Goal: Task Accomplishment & Management: Use online tool/utility

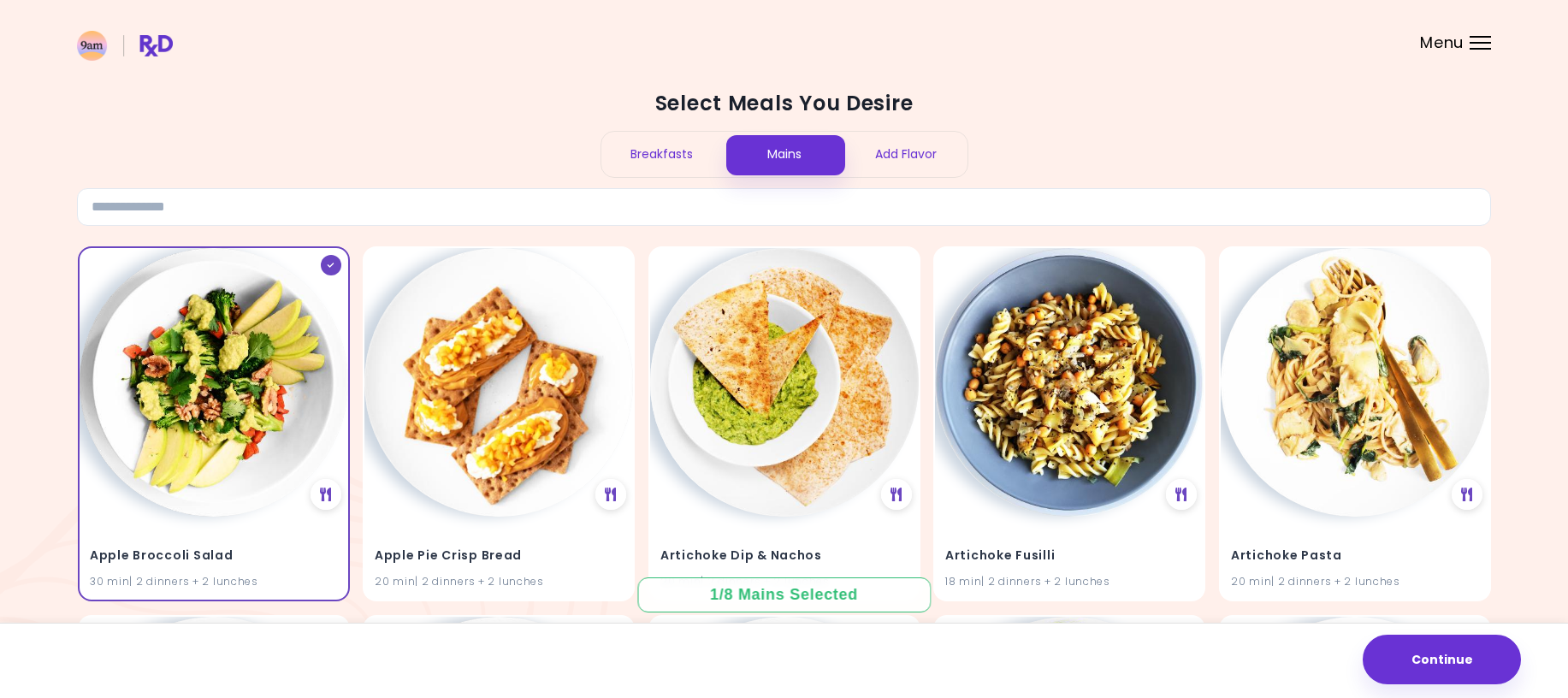
click at [666, 148] on div "Breakfasts" at bounding box center [663, 154] width 123 height 46
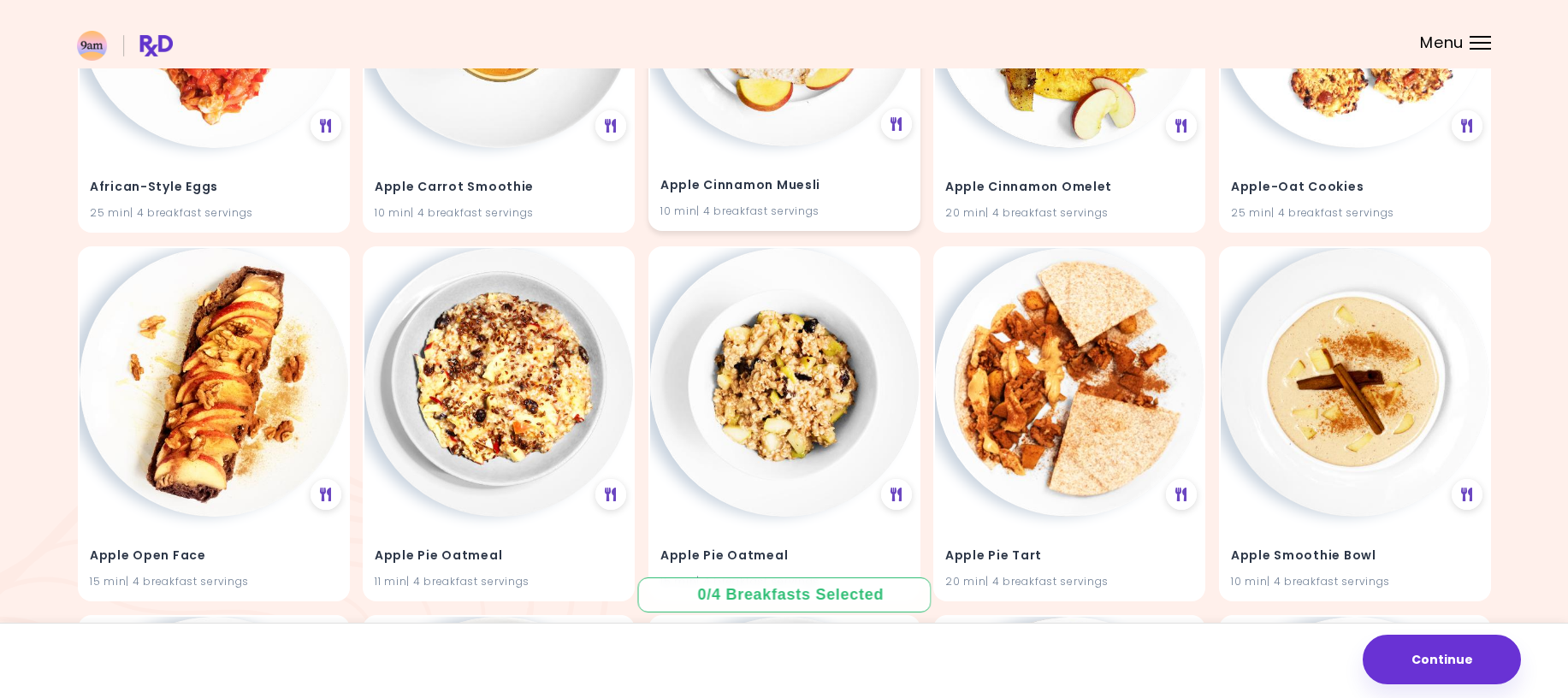
scroll to position [428, 0]
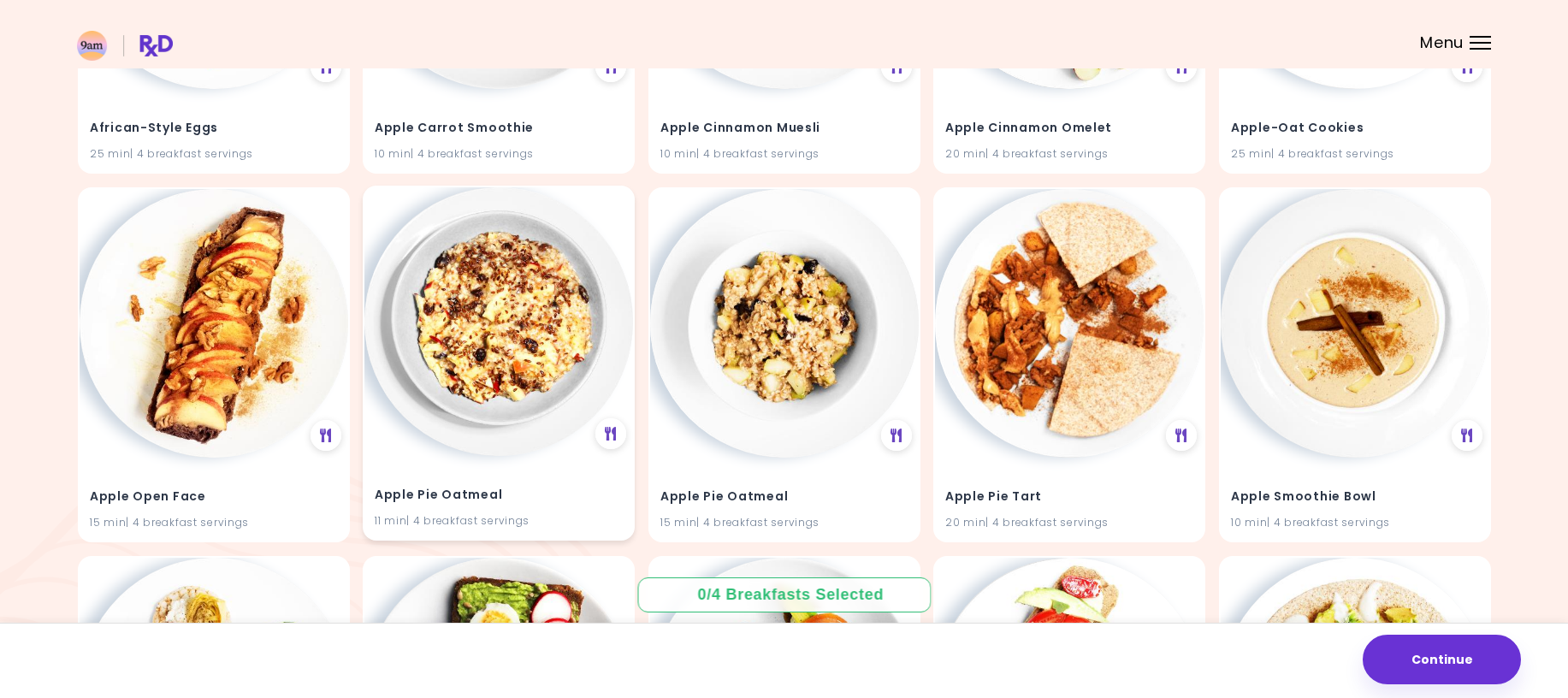
click at [493, 316] on img at bounding box center [499, 322] width 268 height 269
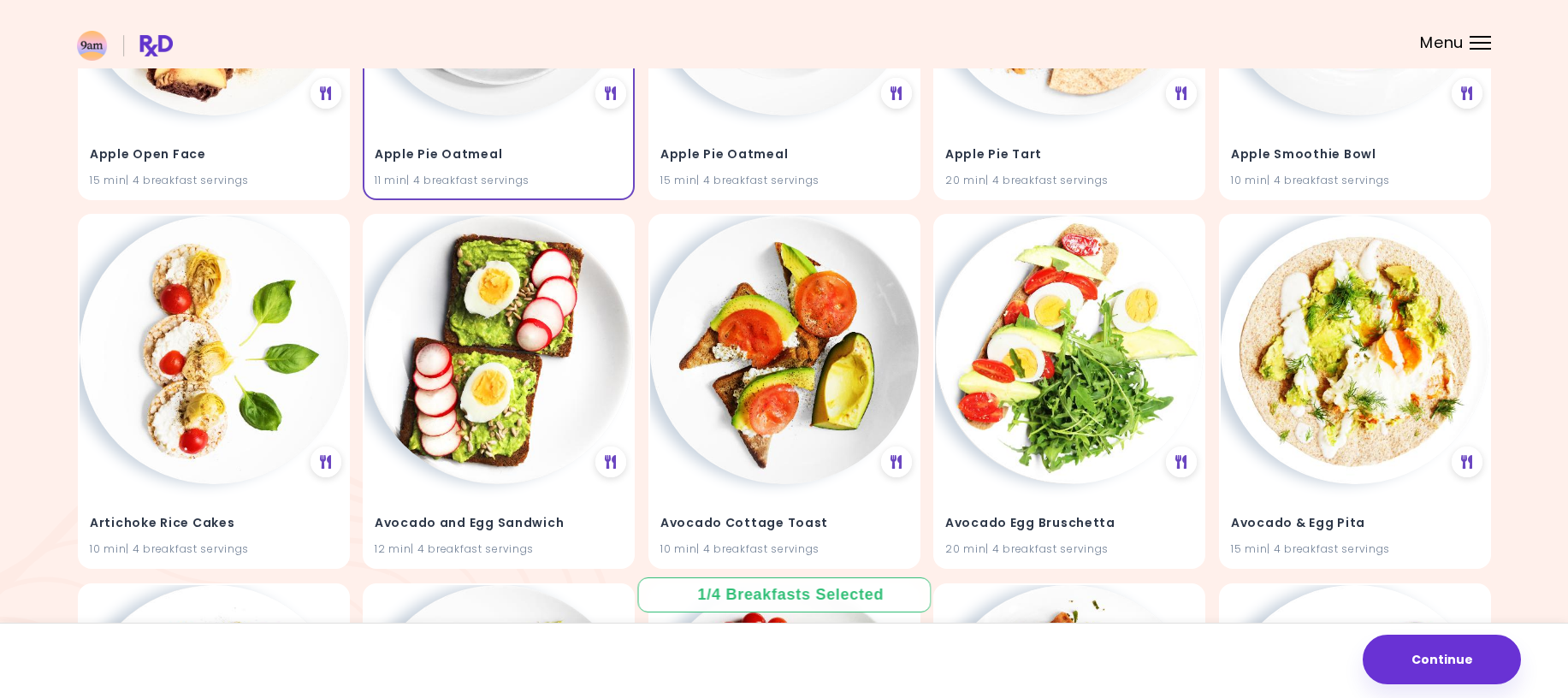
scroll to position [856, 0]
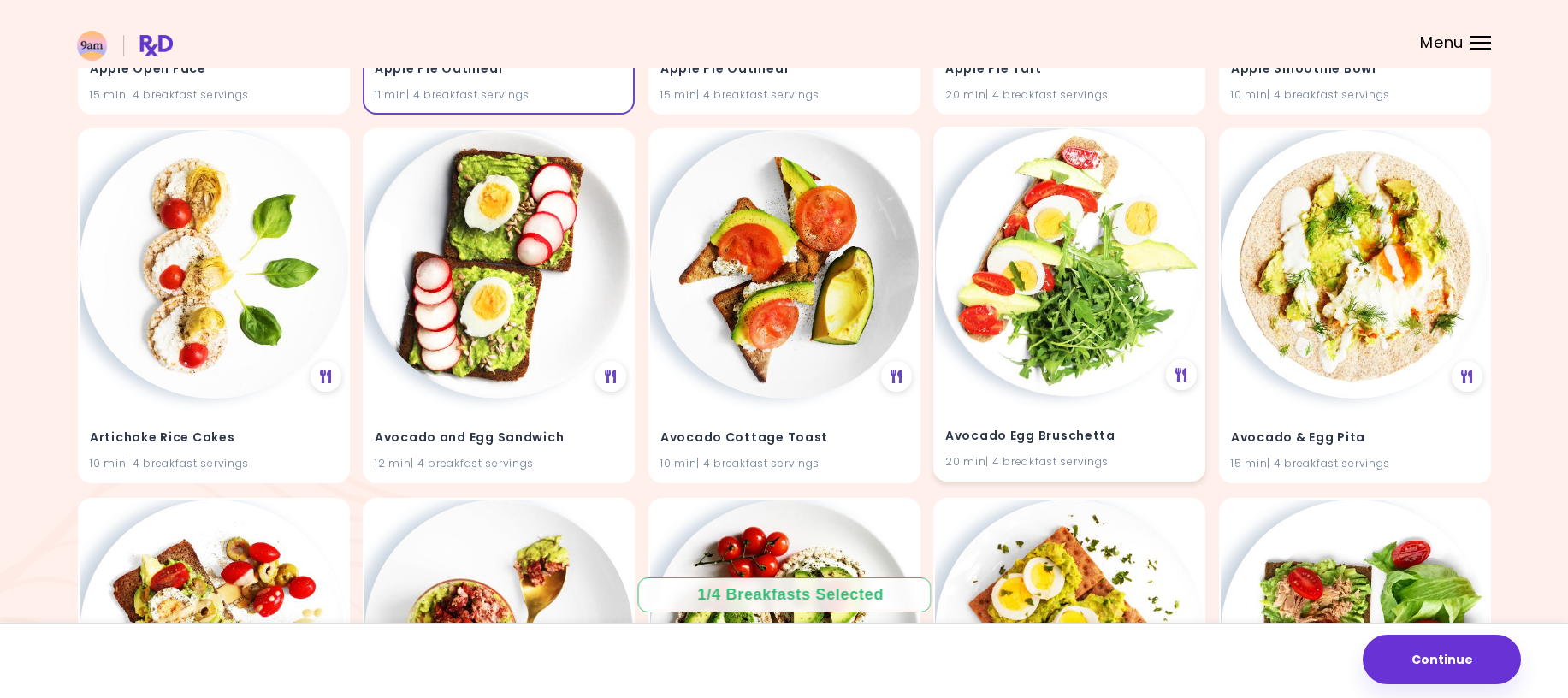
click at [1079, 287] on img at bounding box center [1069, 263] width 268 height 269
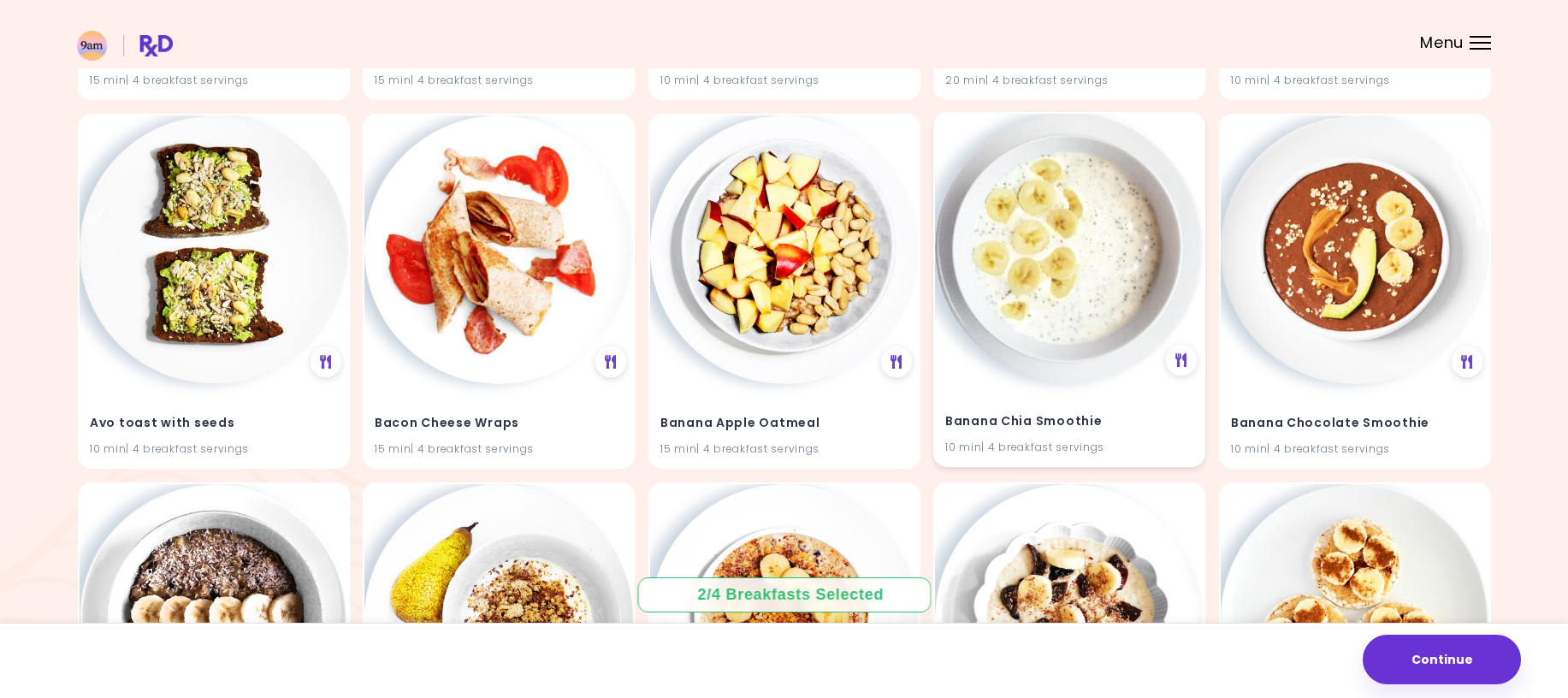
scroll to position [1626, 0]
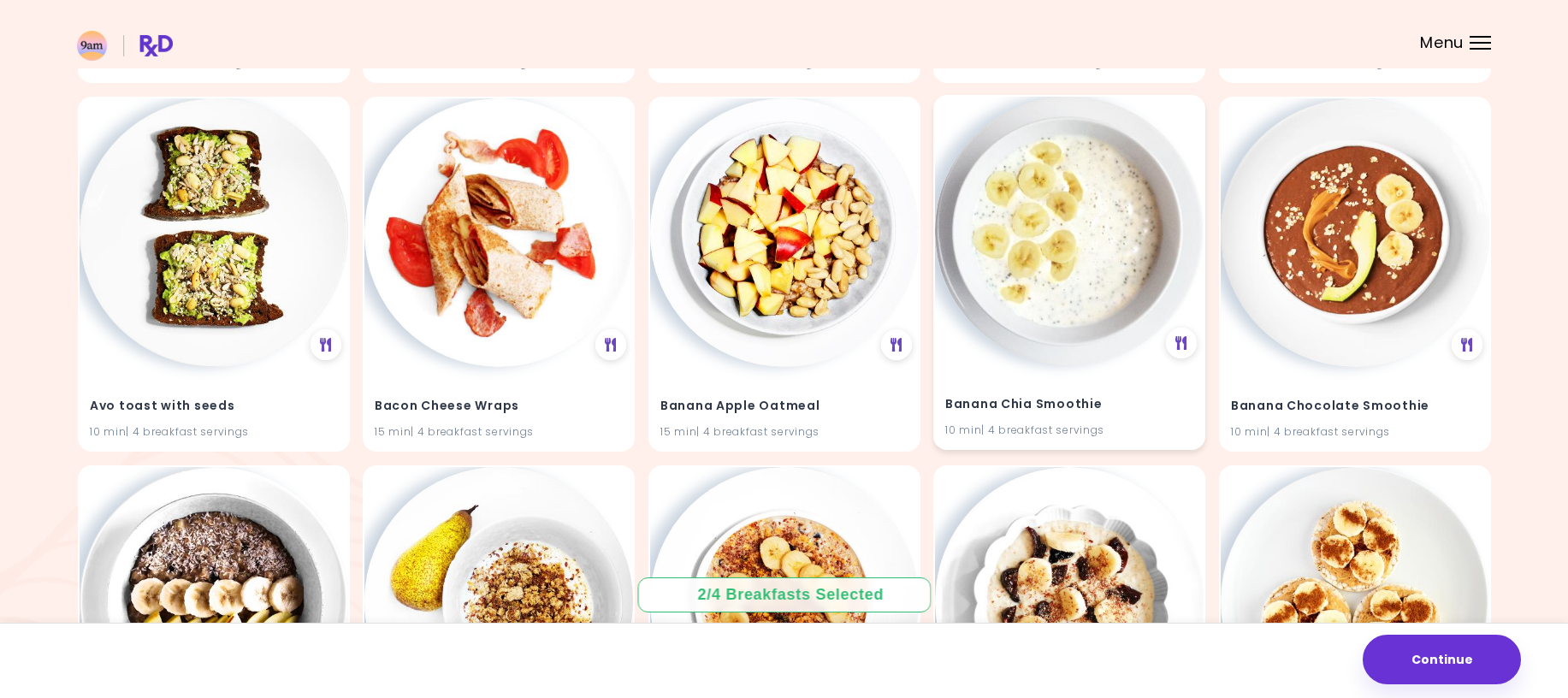
click at [1066, 259] on img at bounding box center [1069, 231] width 268 height 269
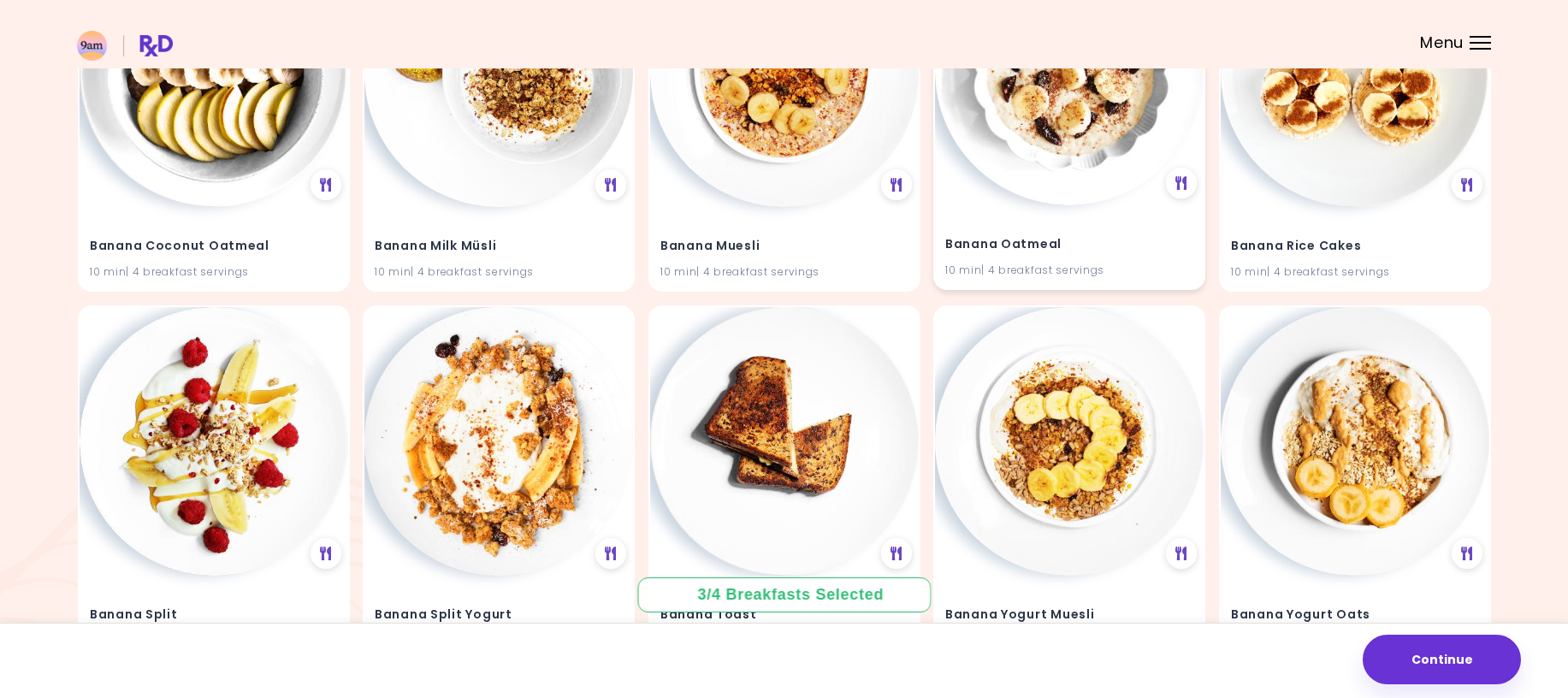
scroll to position [2225, 0]
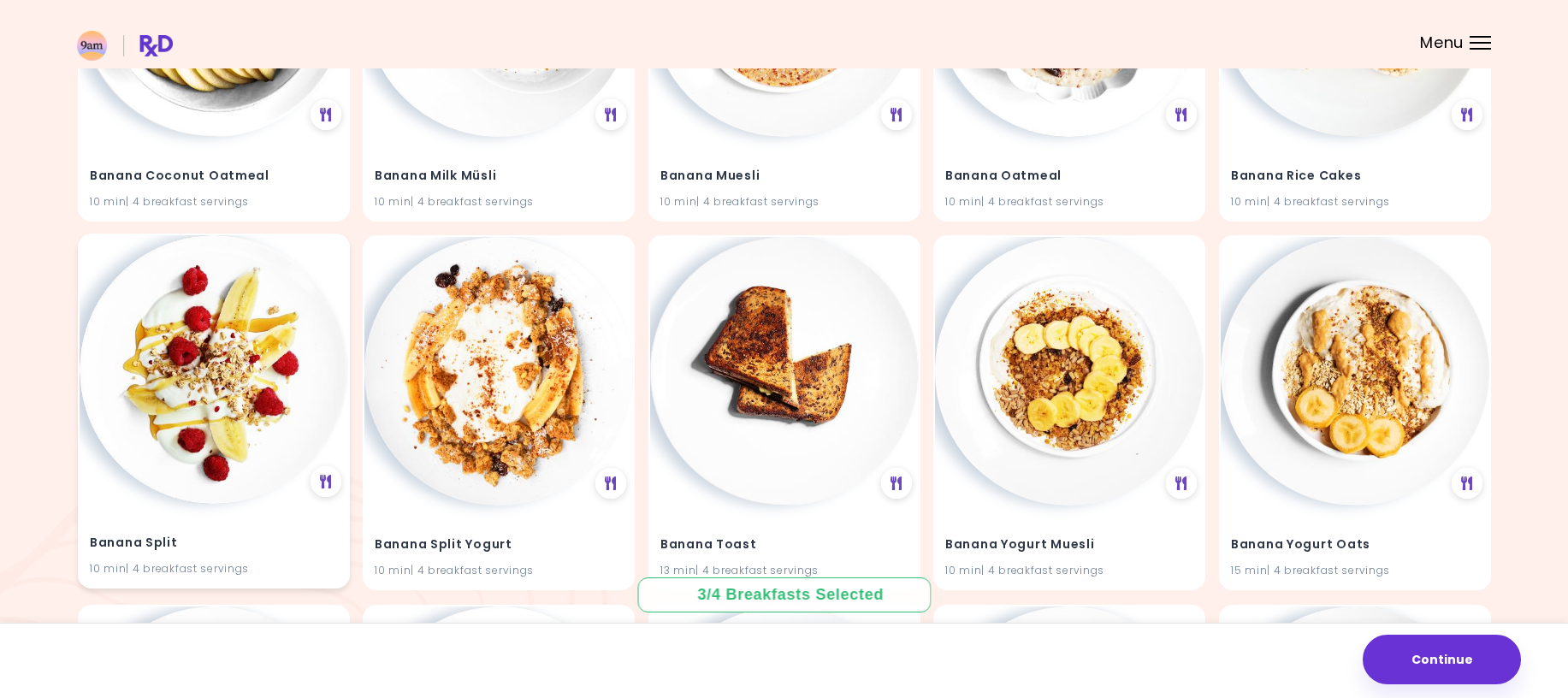
click at [215, 391] on img at bounding box center [214, 369] width 268 height 269
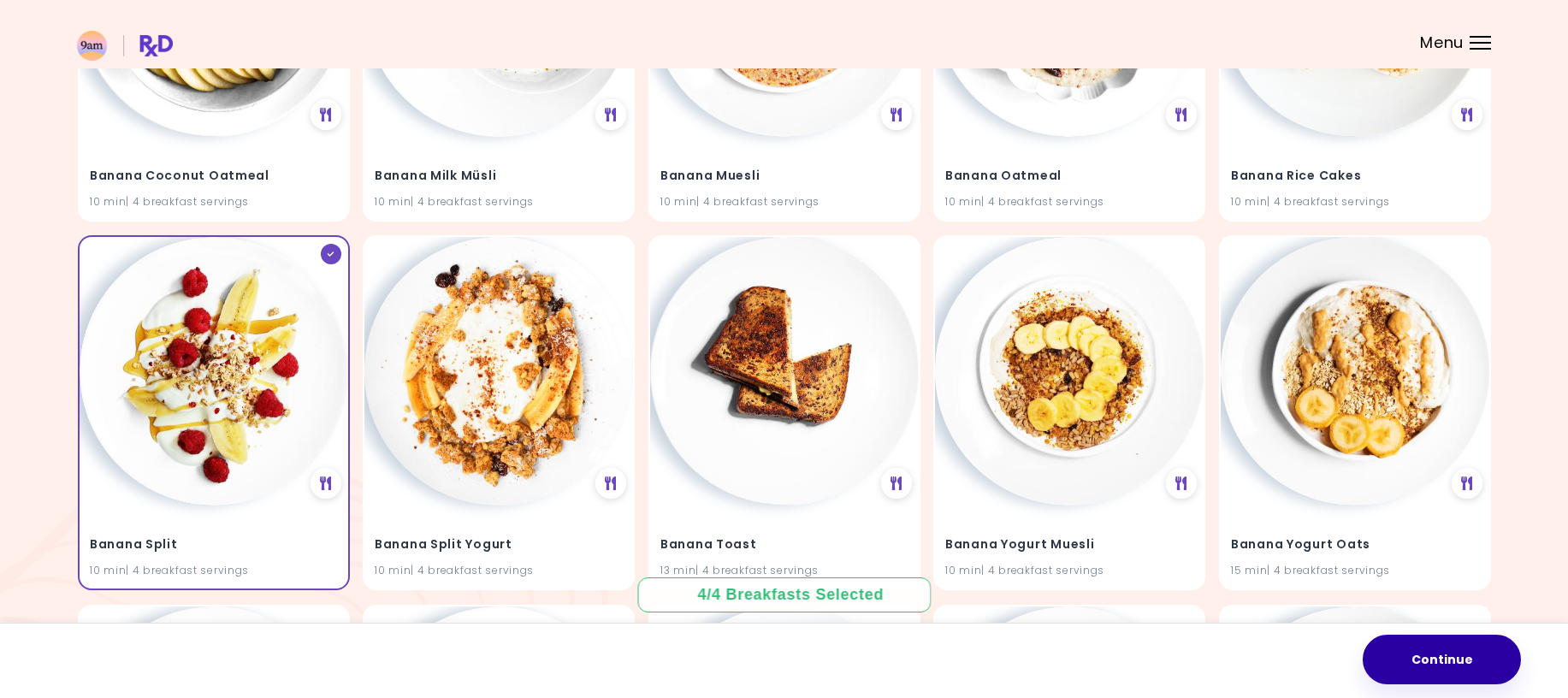
click at [1484, 656] on button "Continue" at bounding box center [1442, 660] width 158 height 50
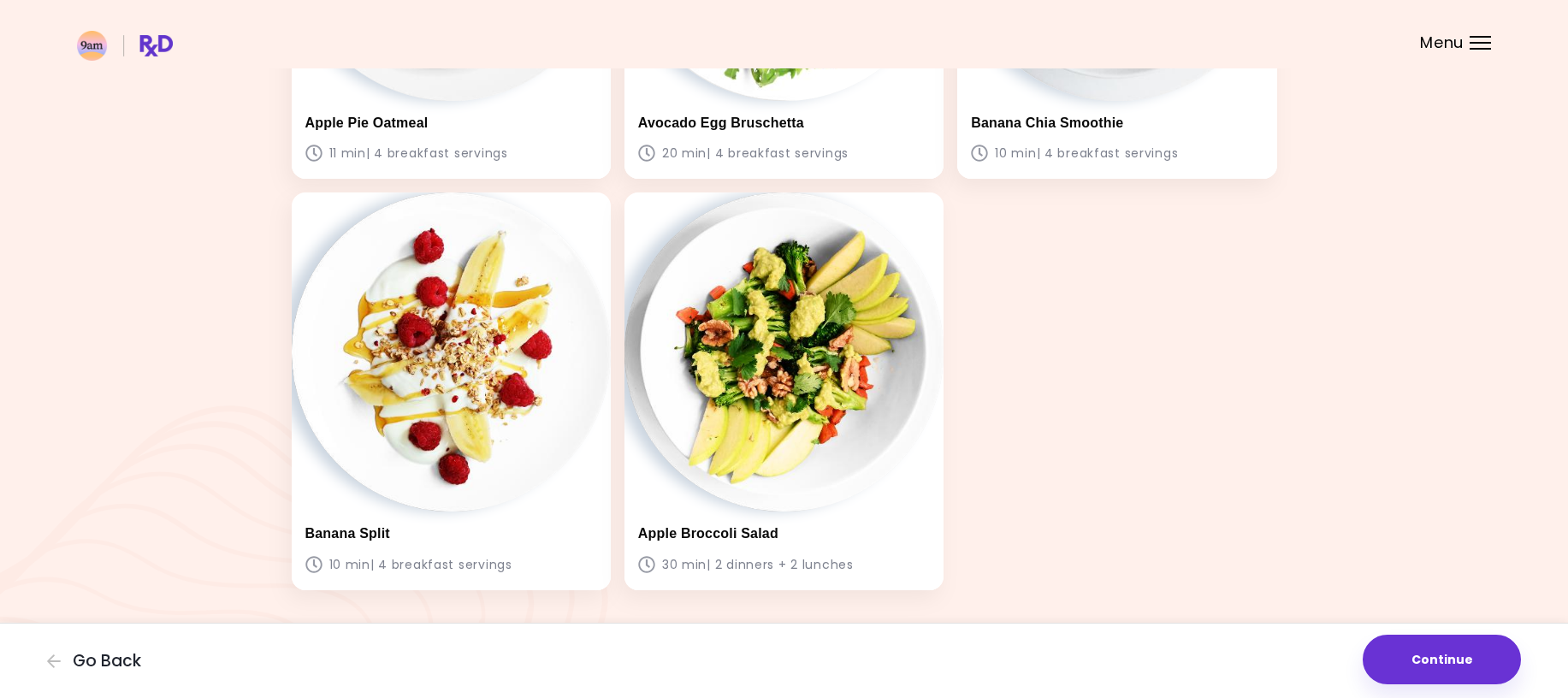
scroll to position [429, 0]
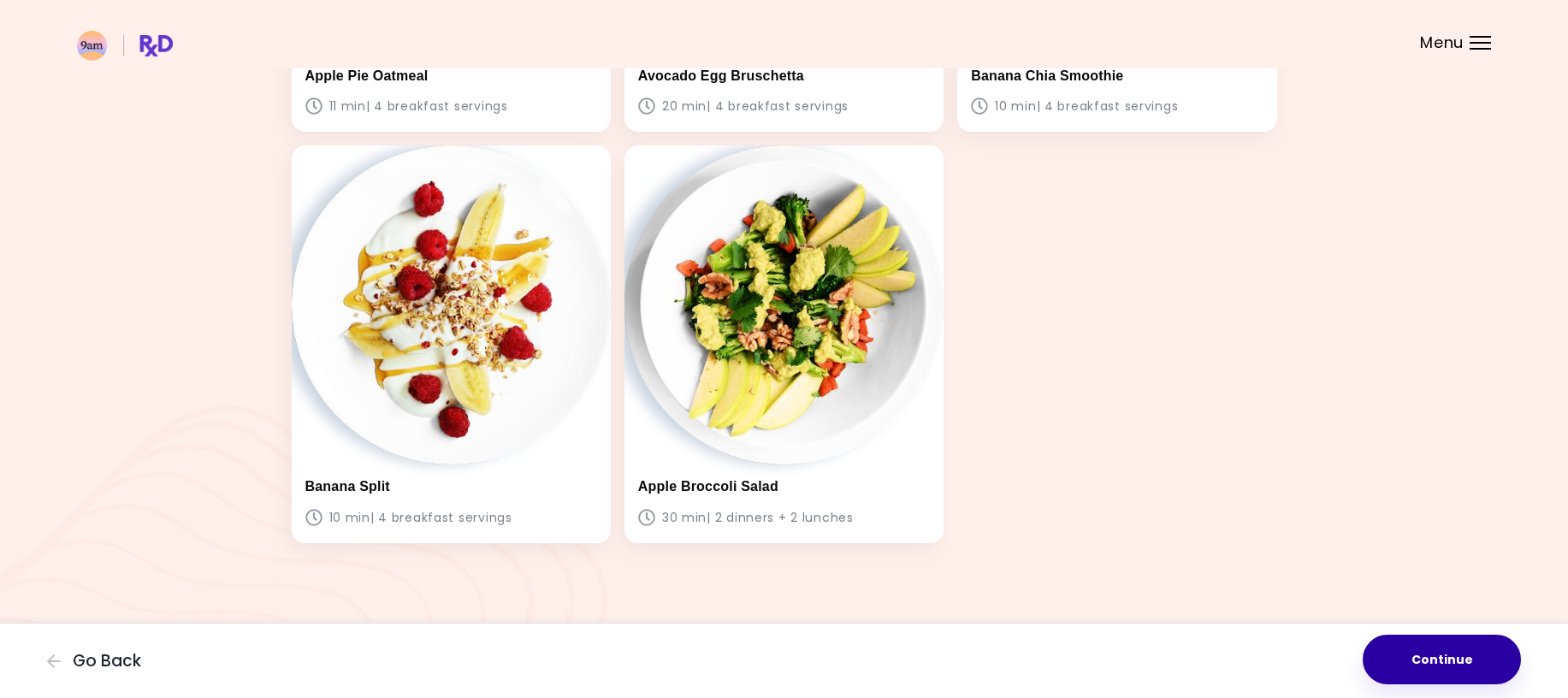
click at [1420, 659] on button "Continue" at bounding box center [1442, 660] width 158 height 50
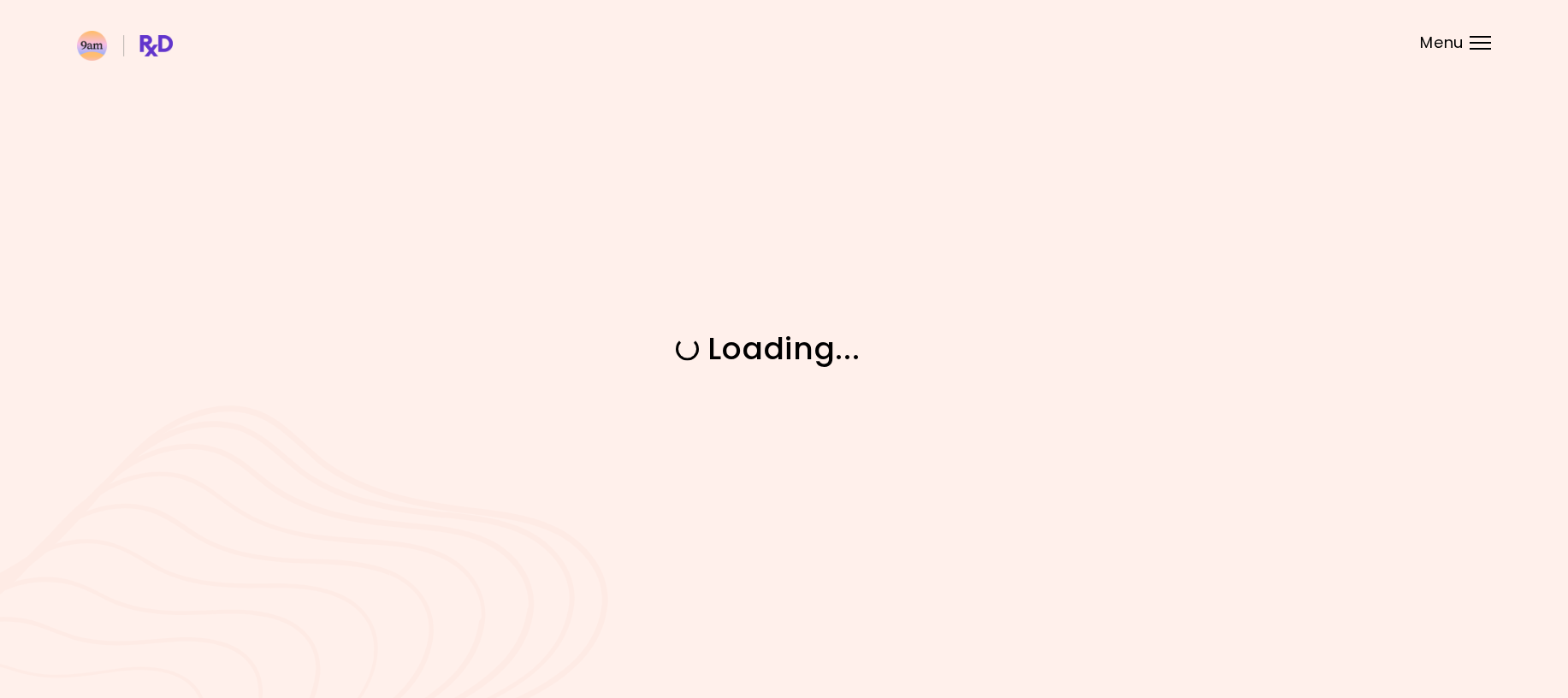
scroll to position [0, 0]
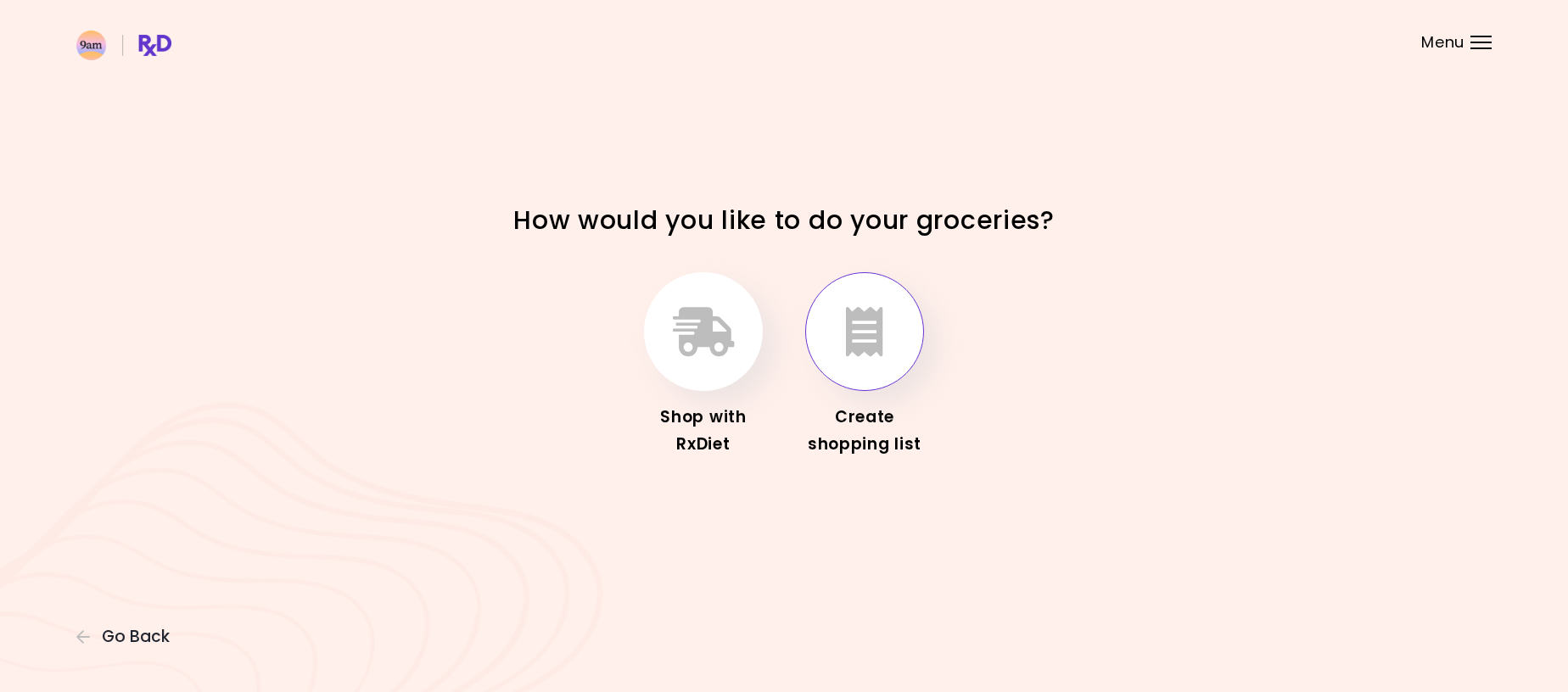
click at [898, 345] on button "button" at bounding box center [865, 331] width 119 height 119
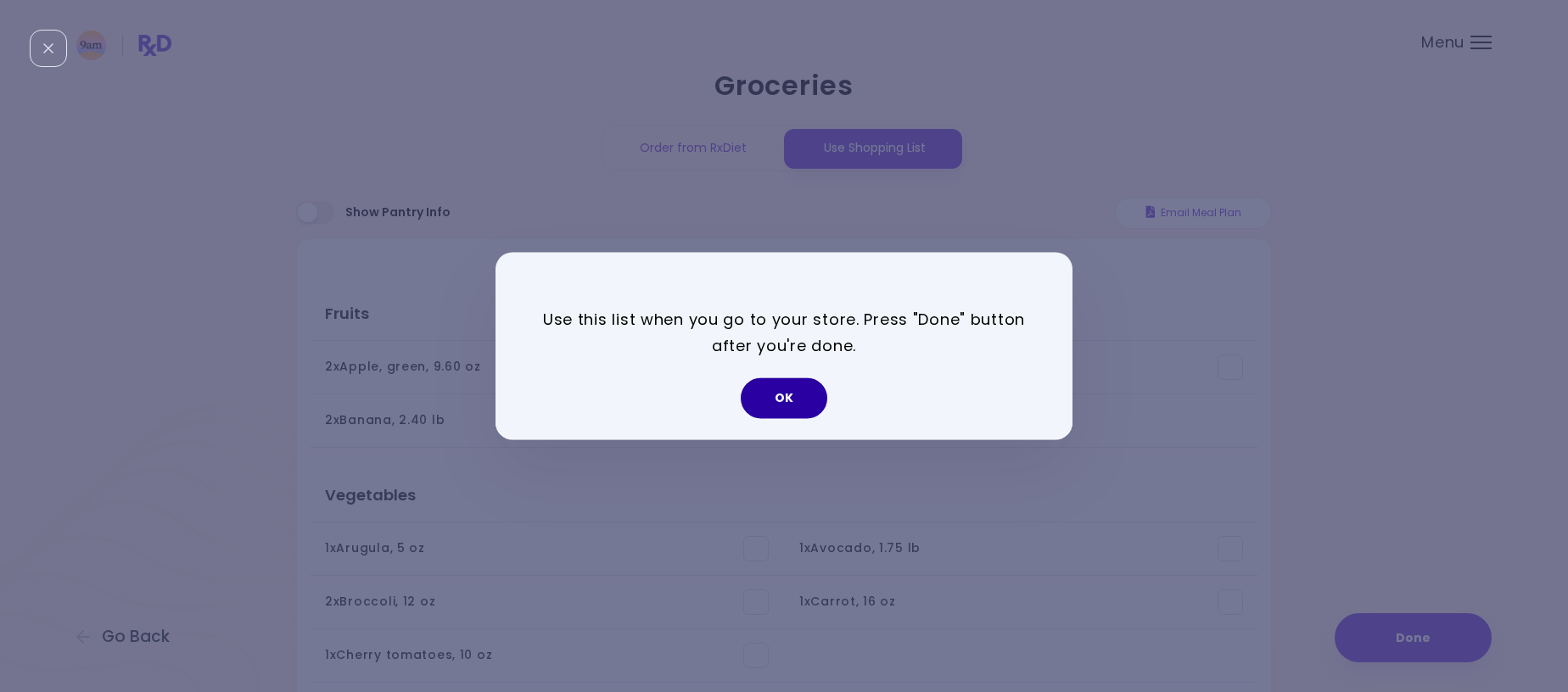
click at [784, 397] on button "OK" at bounding box center [784, 398] width 87 height 41
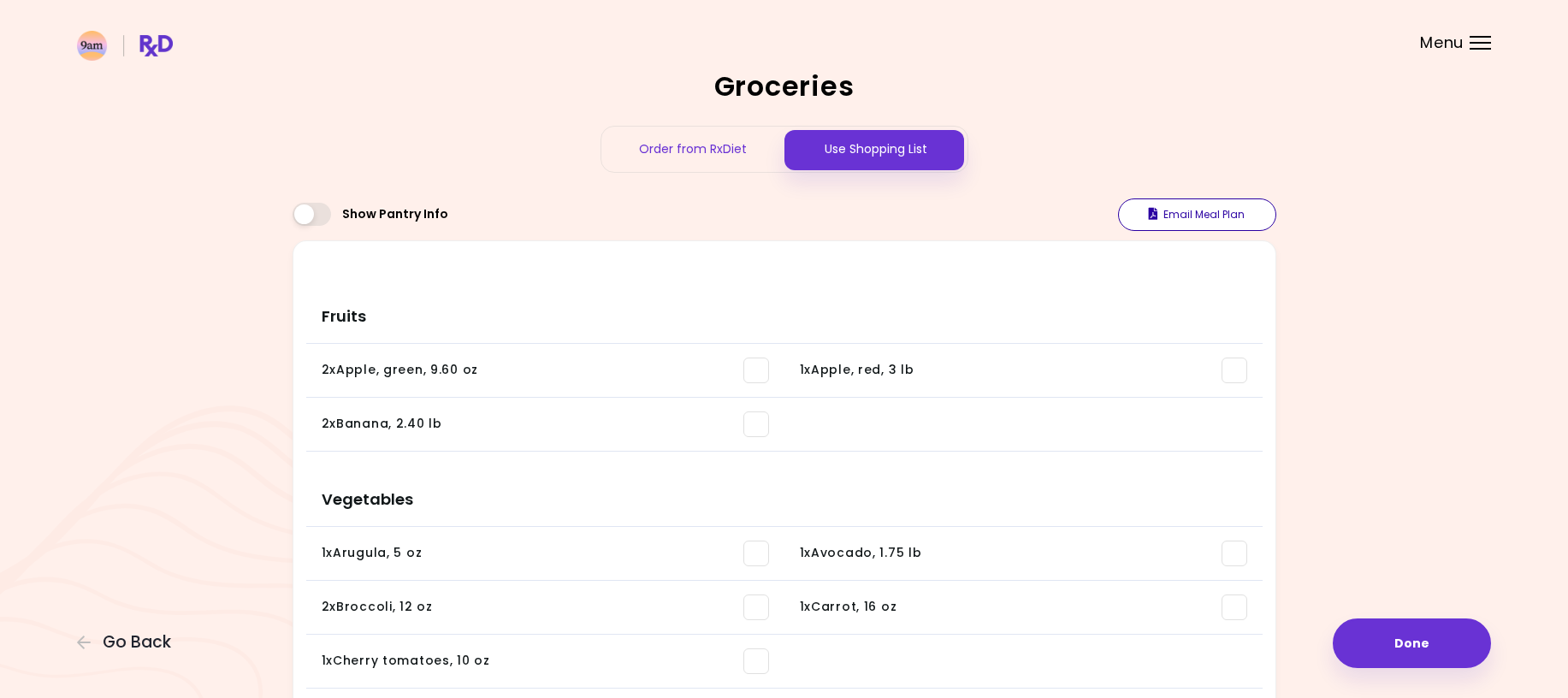
click at [1200, 214] on button "Email Meal Plan" at bounding box center [1198, 214] width 158 height 32
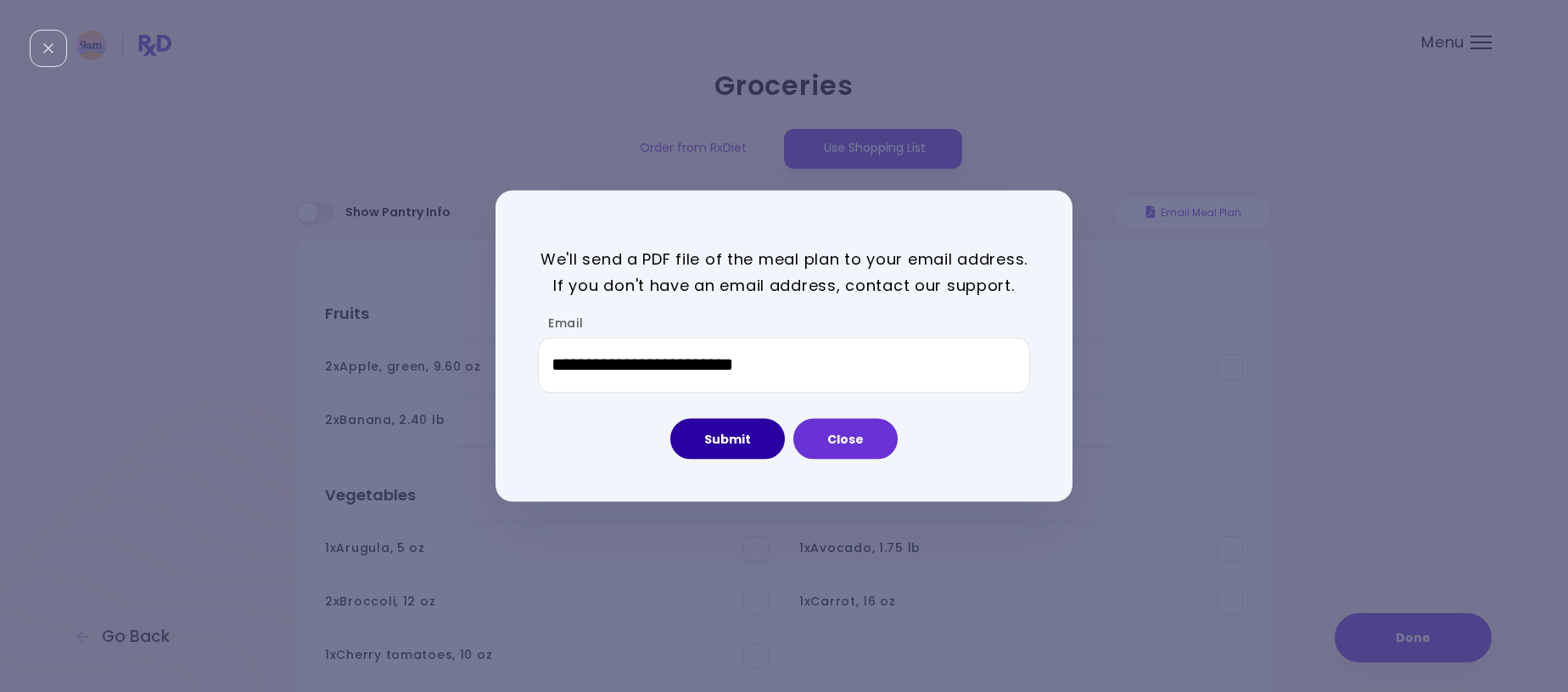
click at [733, 440] on button "Submit" at bounding box center [727, 438] width 114 height 41
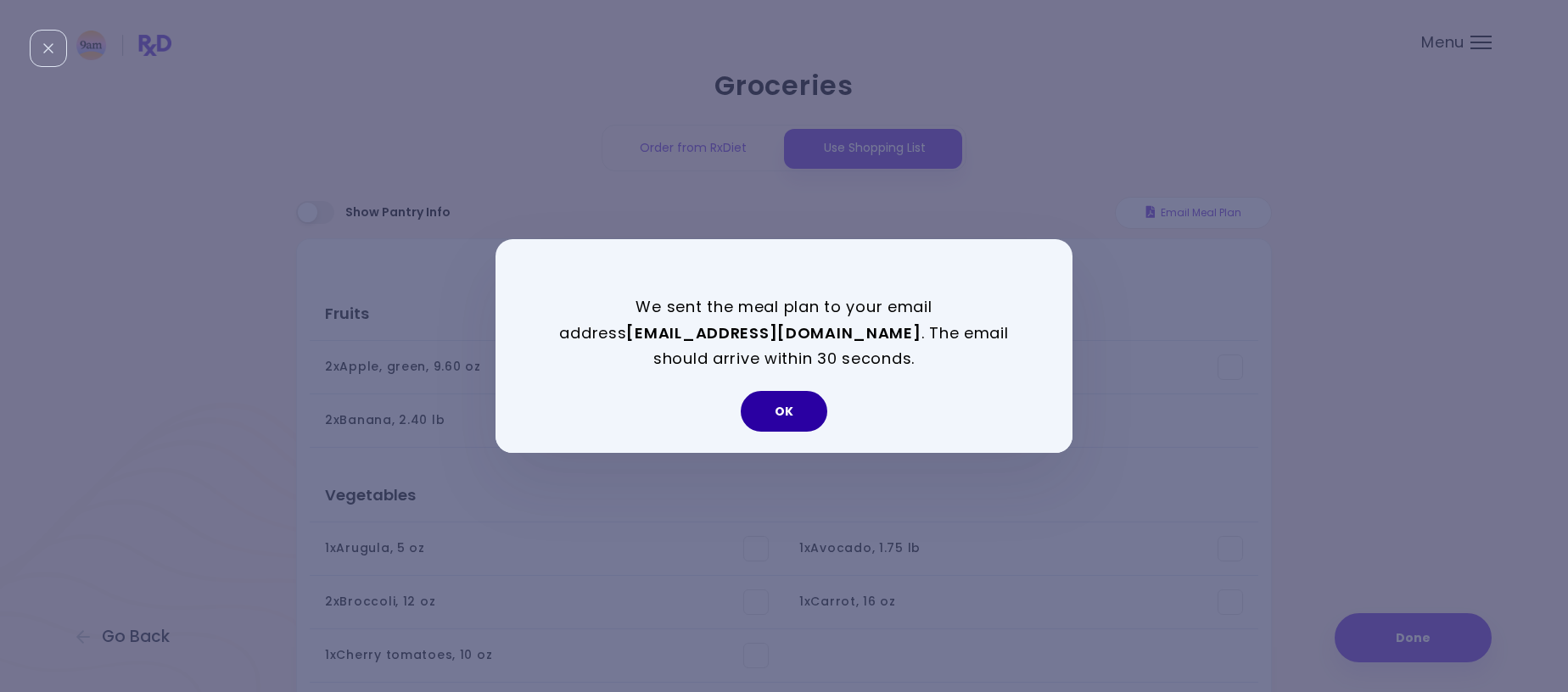
click at [772, 401] on button "OK" at bounding box center [784, 411] width 87 height 41
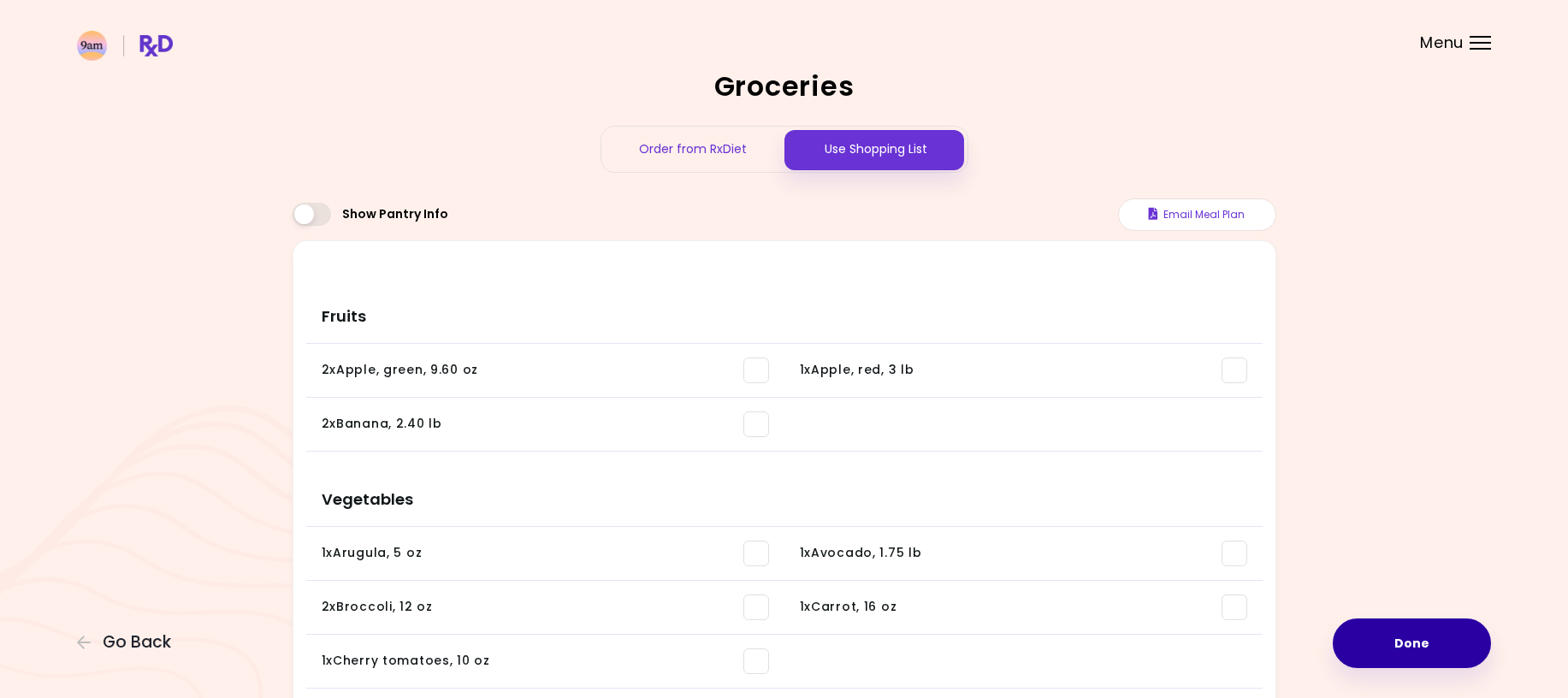
click at [1406, 647] on button "Done" at bounding box center [1412, 644] width 158 height 50
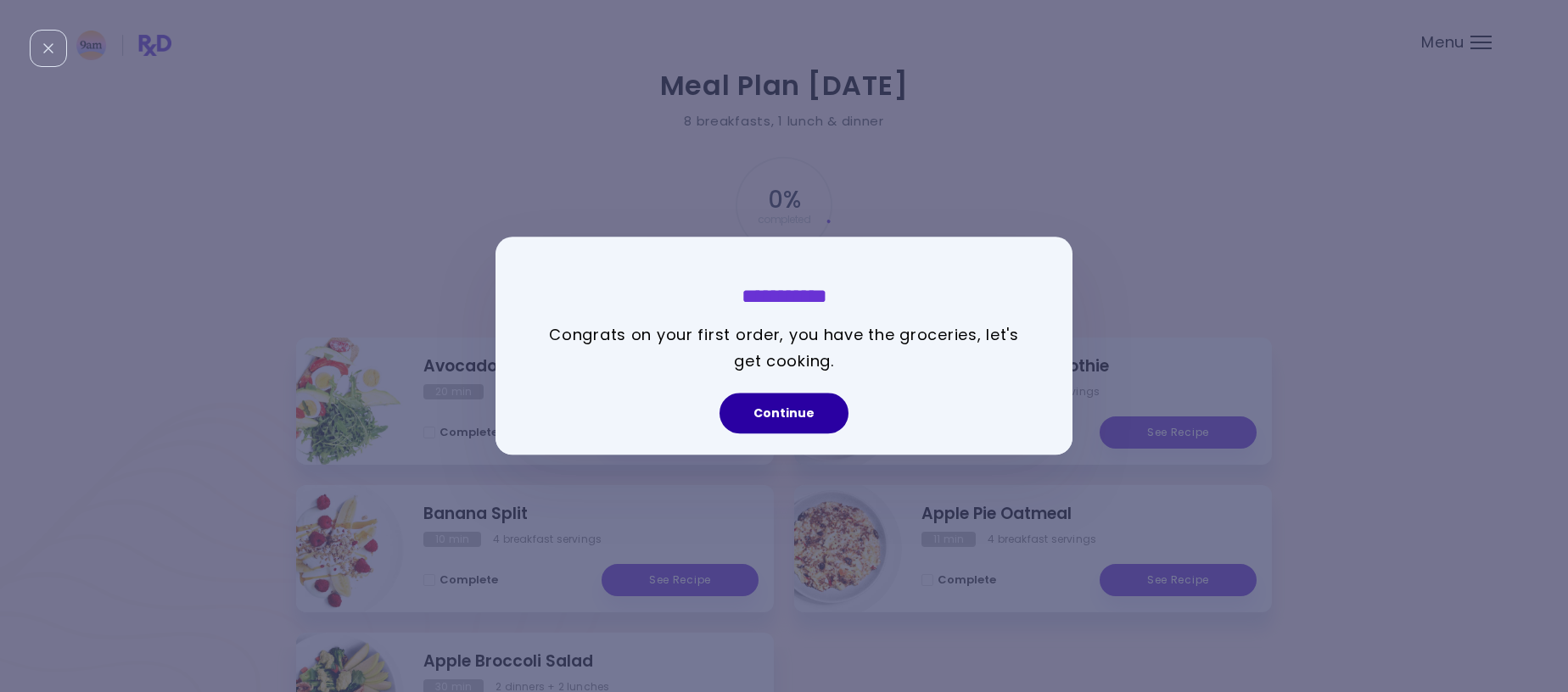
click at [760, 403] on button "Continue" at bounding box center [784, 414] width 129 height 41
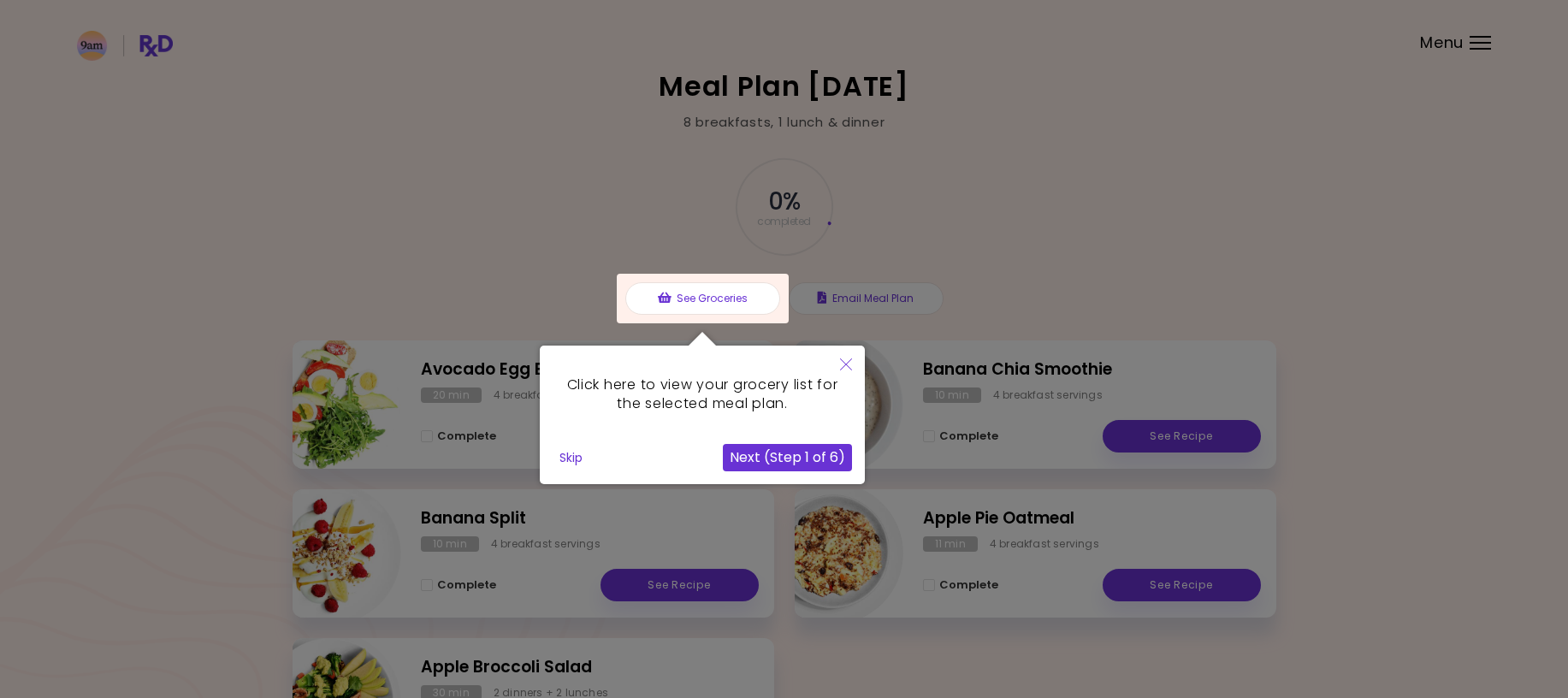
click at [844, 367] on icon "Close" at bounding box center [846, 365] width 12 height 12
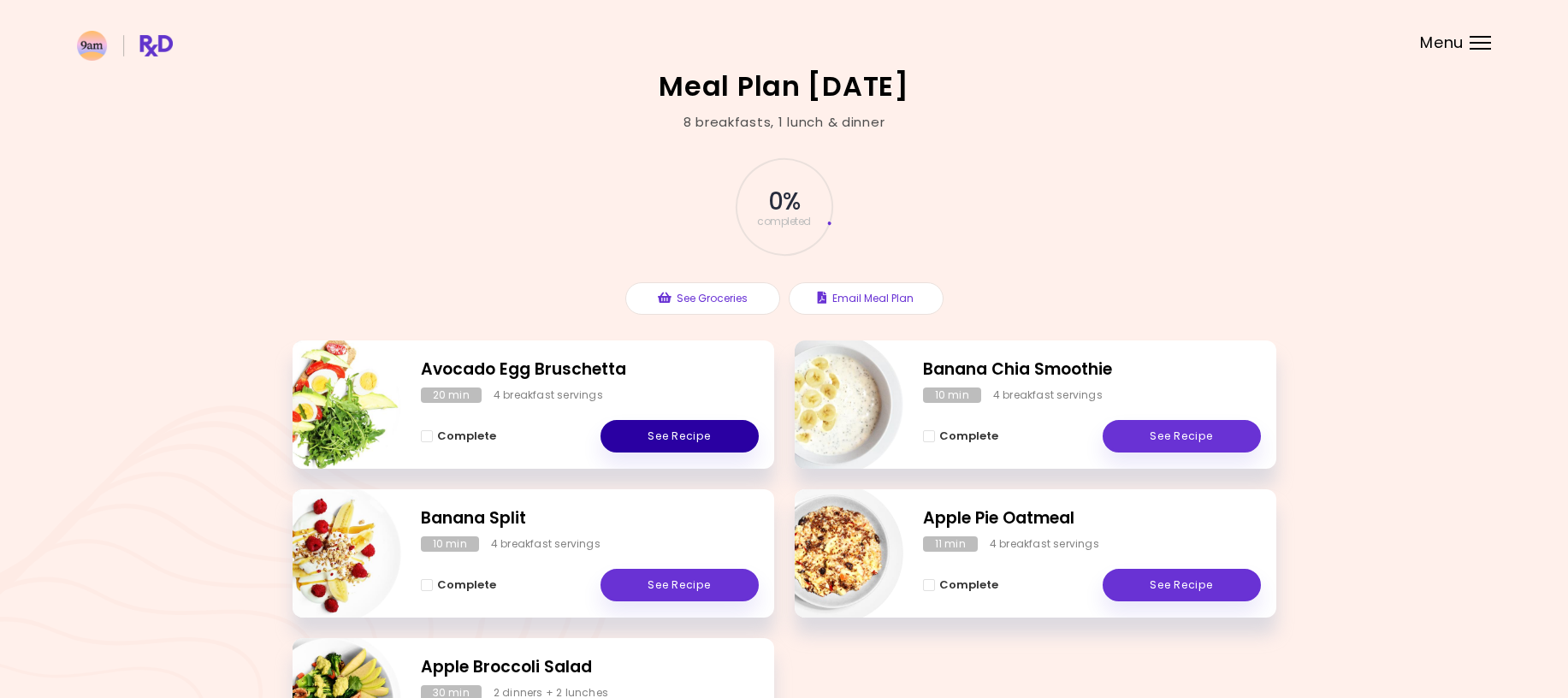
click at [717, 430] on link "See Recipe" at bounding box center [680, 436] width 158 height 32
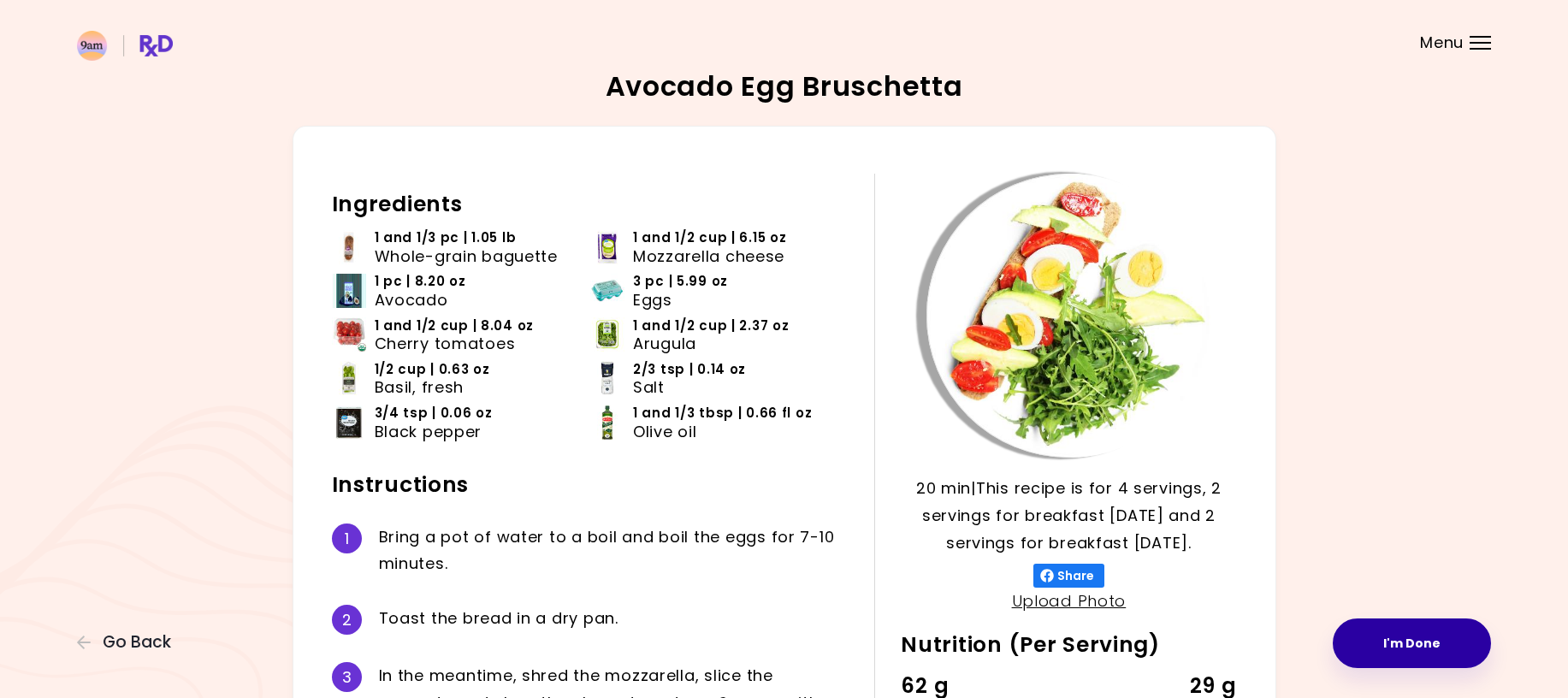
click at [1422, 638] on button "I'm Done" at bounding box center [1412, 644] width 158 height 50
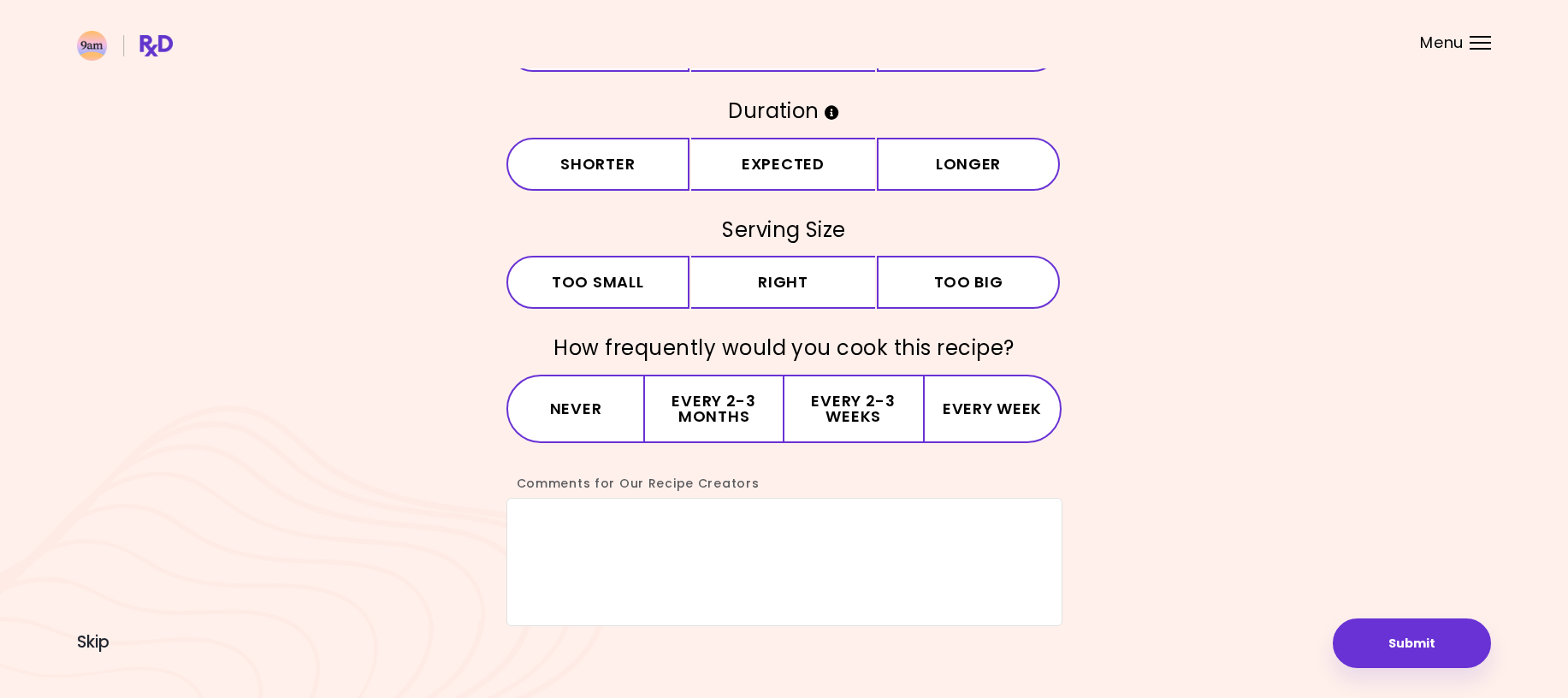
scroll to position [148, 0]
